Goal: Check status

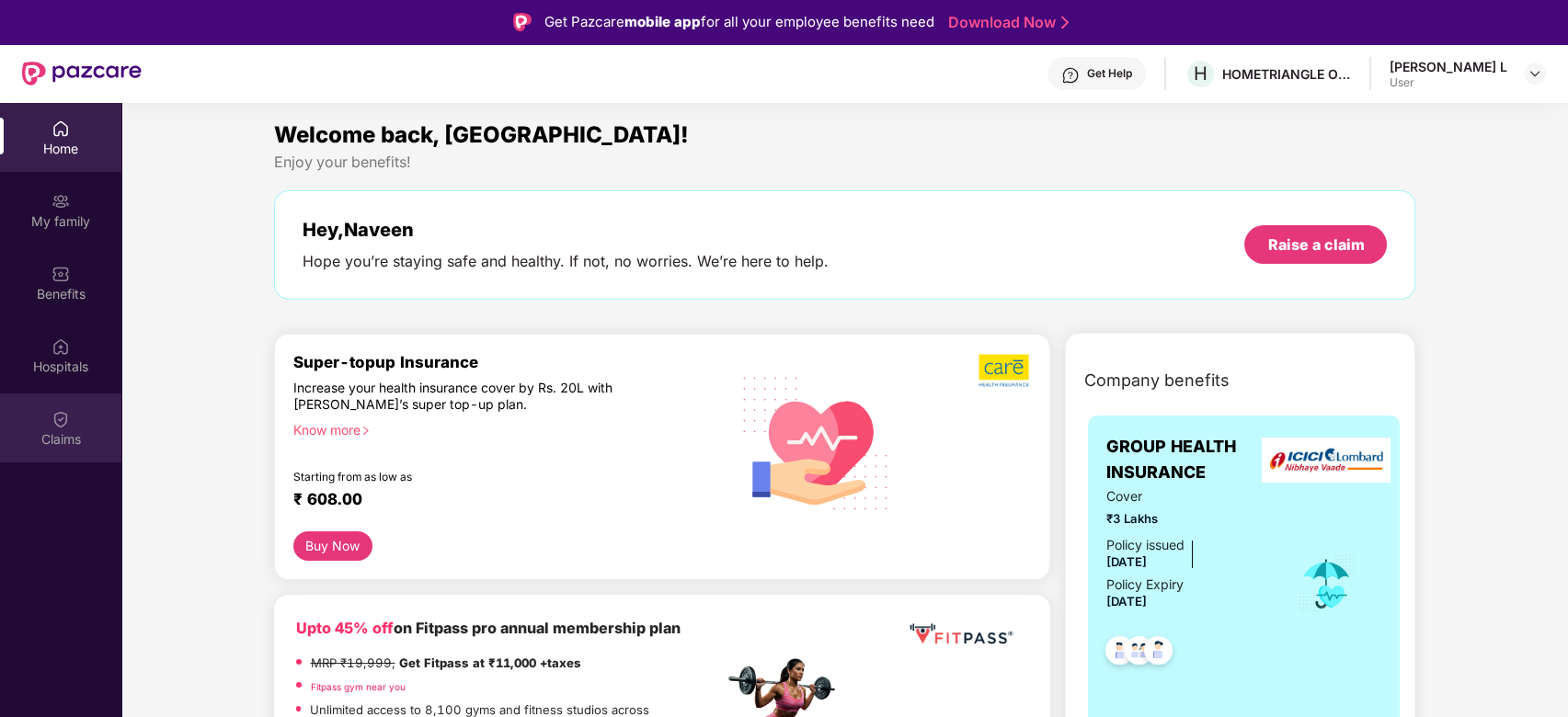
click at [69, 437] on div "Claims" at bounding box center [60, 439] width 121 height 19
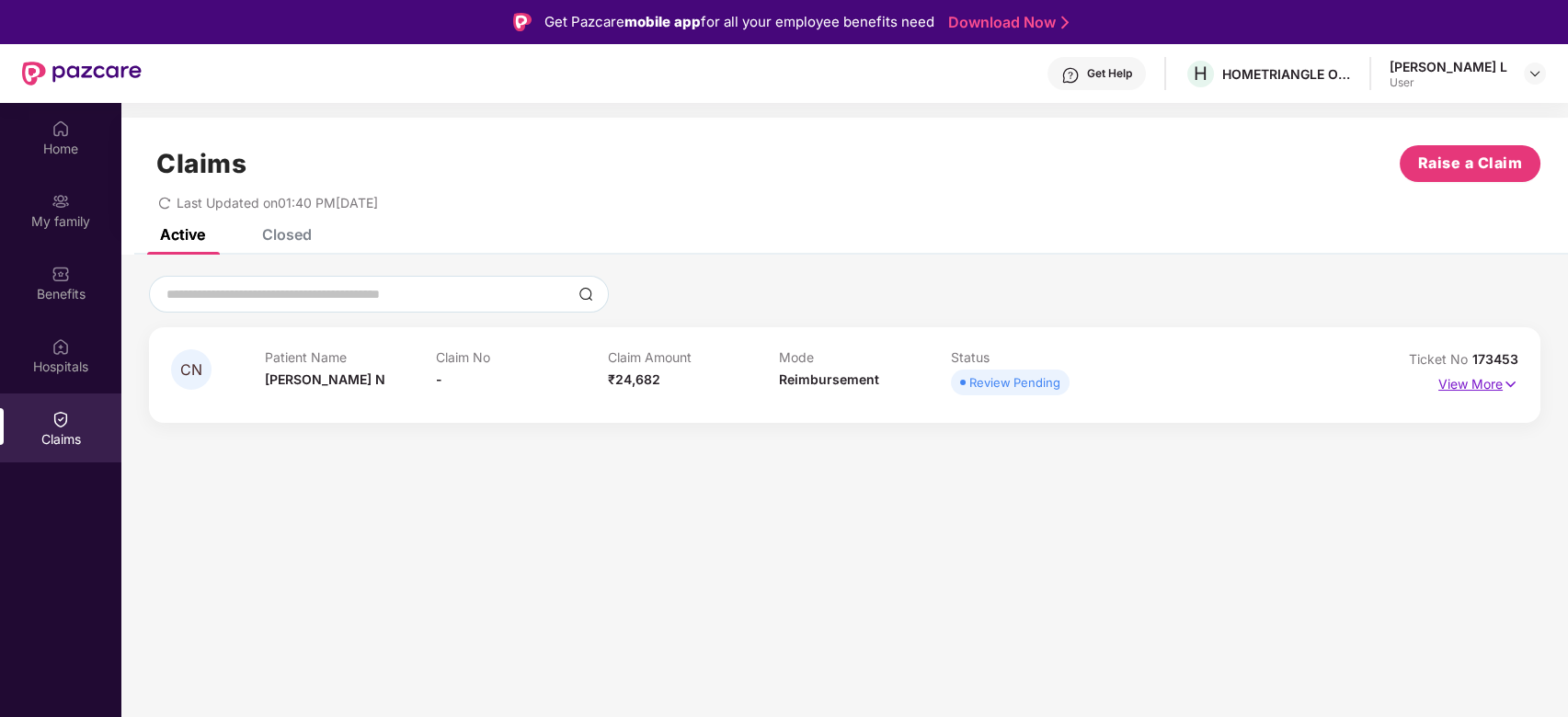
click at [1486, 383] on p "View More" at bounding box center [1478, 382] width 80 height 25
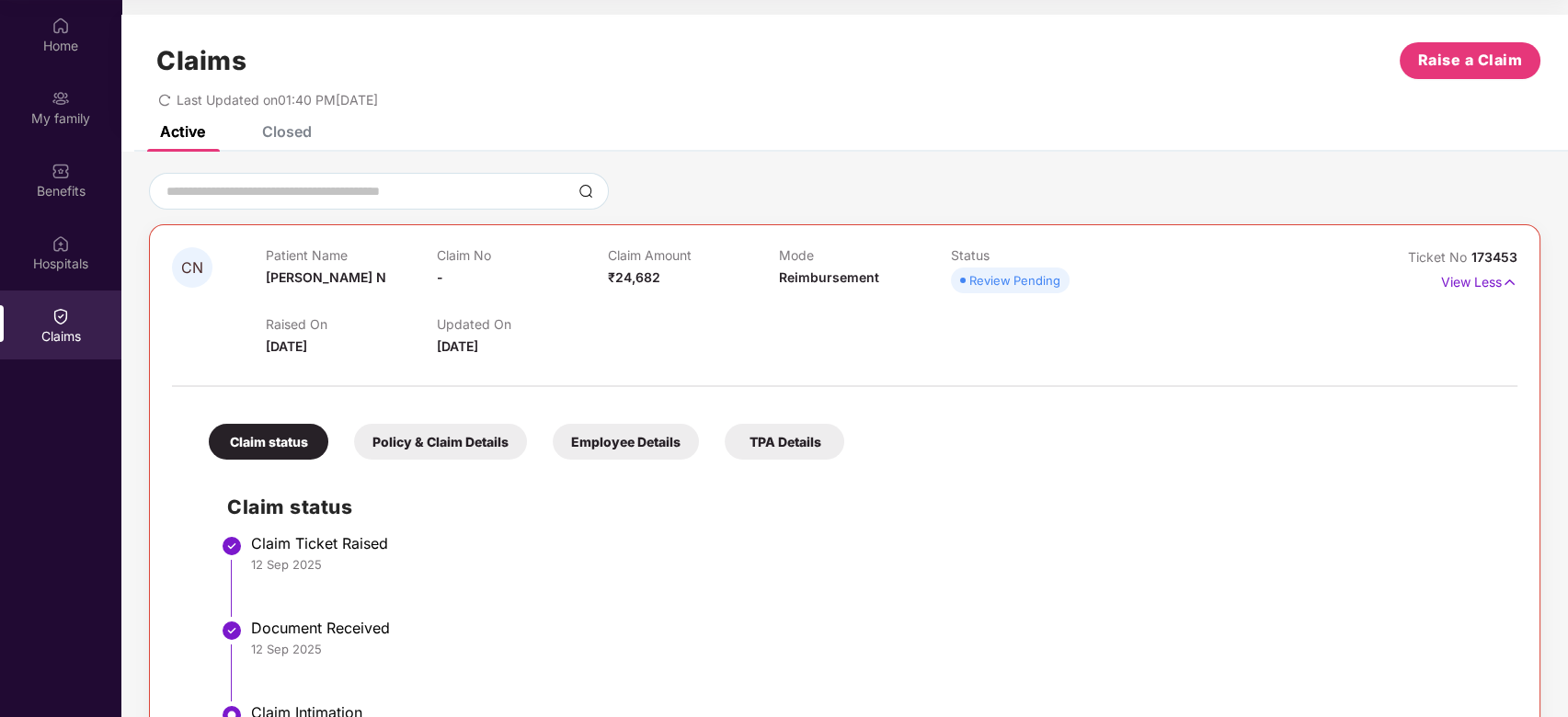
click at [1005, 283] on div "Review Pending" at bounding box center [1015, 281] width 91 height 19
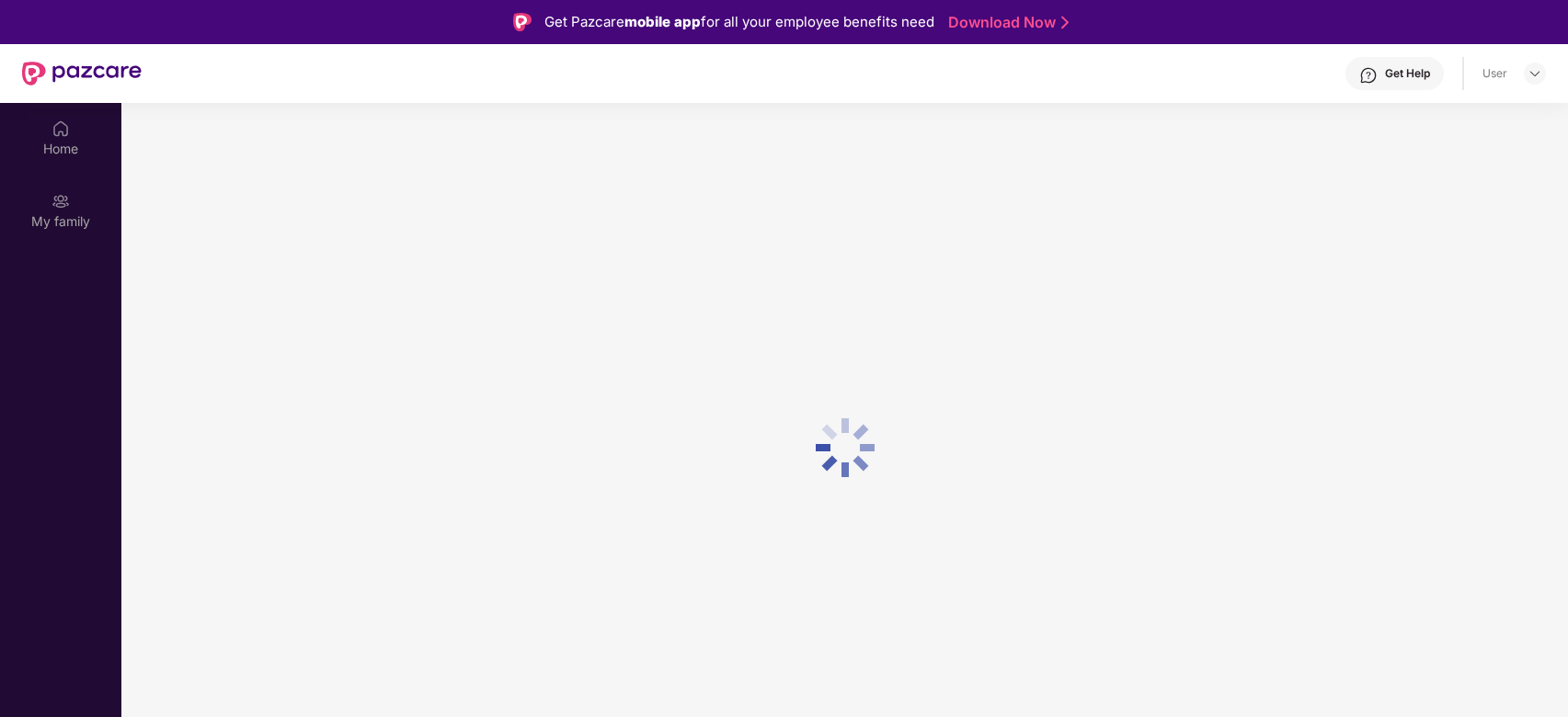
scroll to position [103, 0]
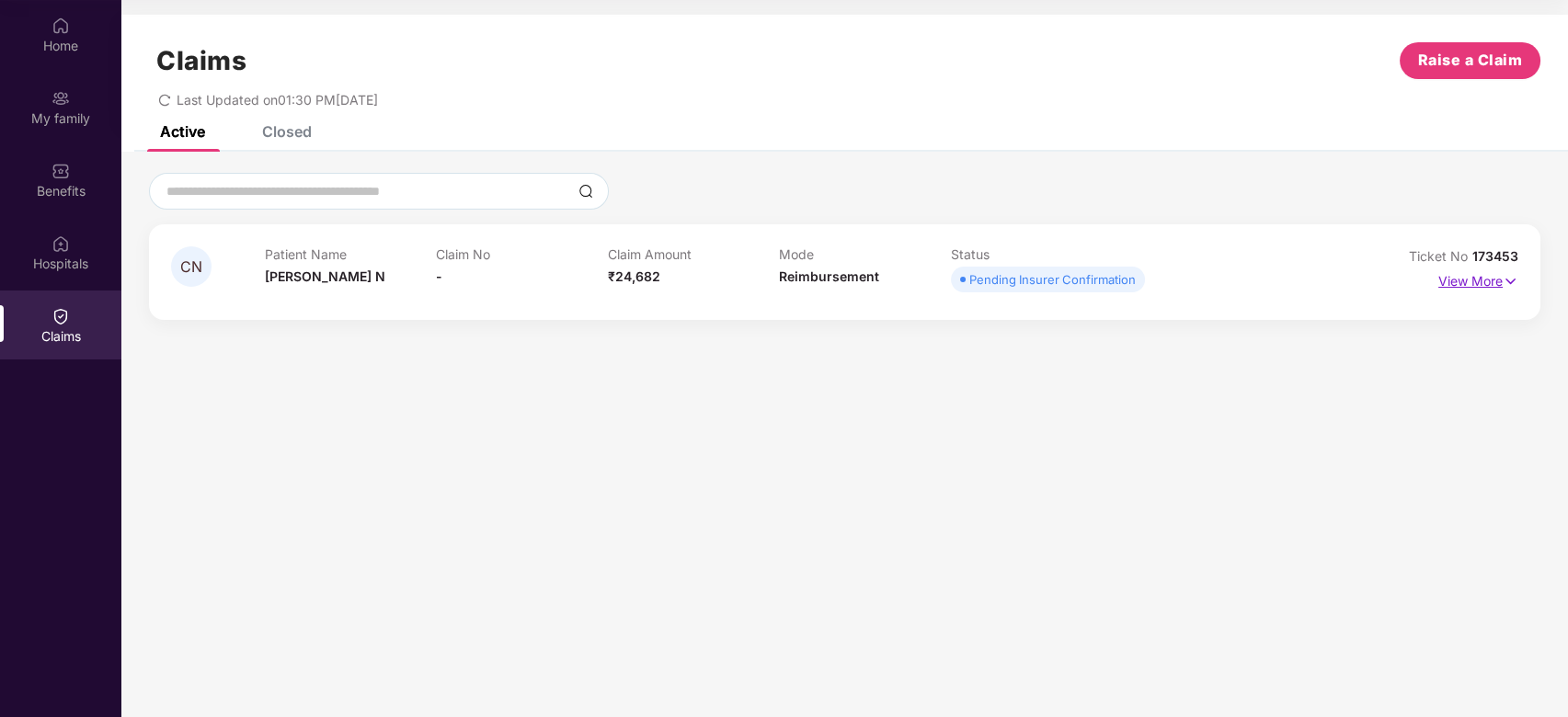
click at [1490, 275] on p "View More" at bounding box center [1478, 279] width 80 height 25
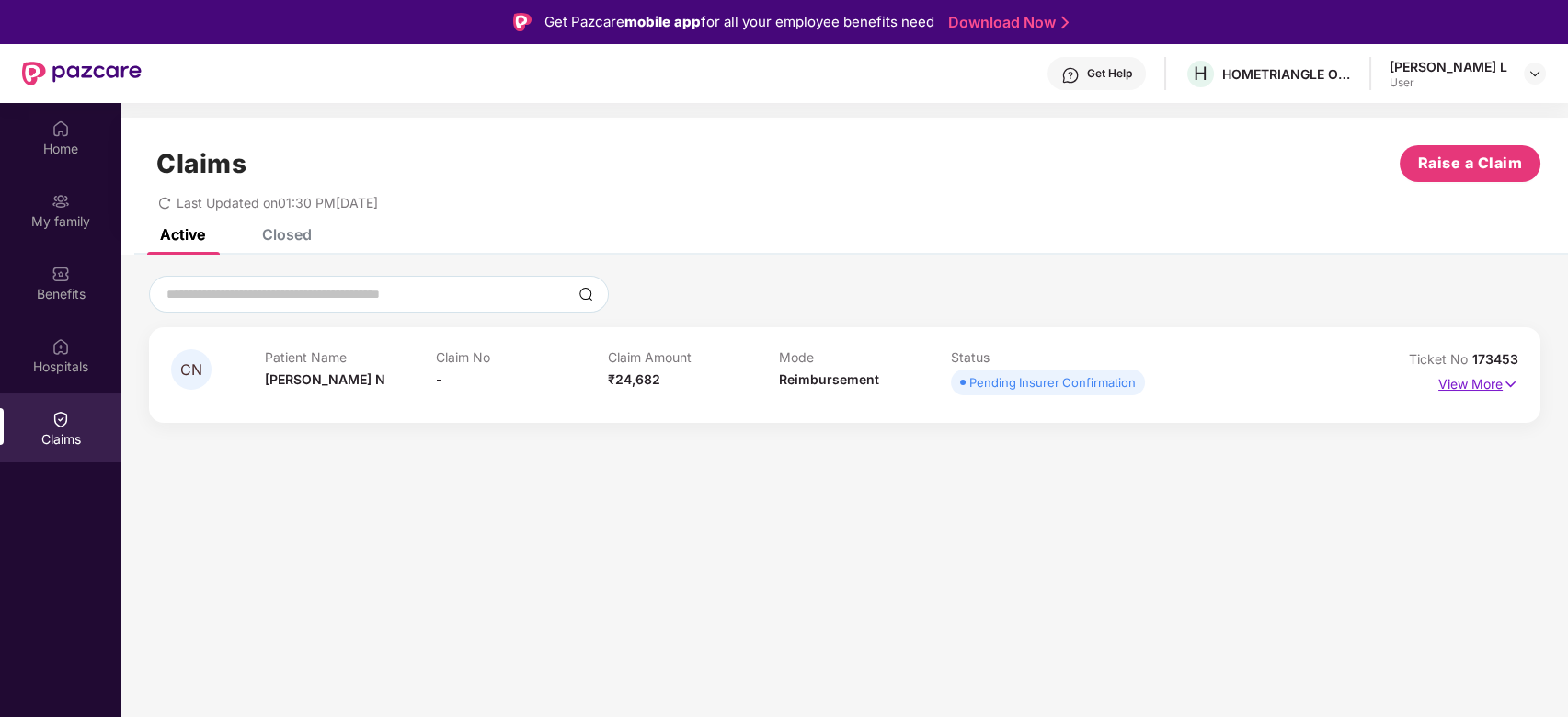
click at [1451, 387] on p "View More" at bounding box center [1478, 382] width 80 height 25
